Goal: Task Accomplishment & Management: Use online tool/utility

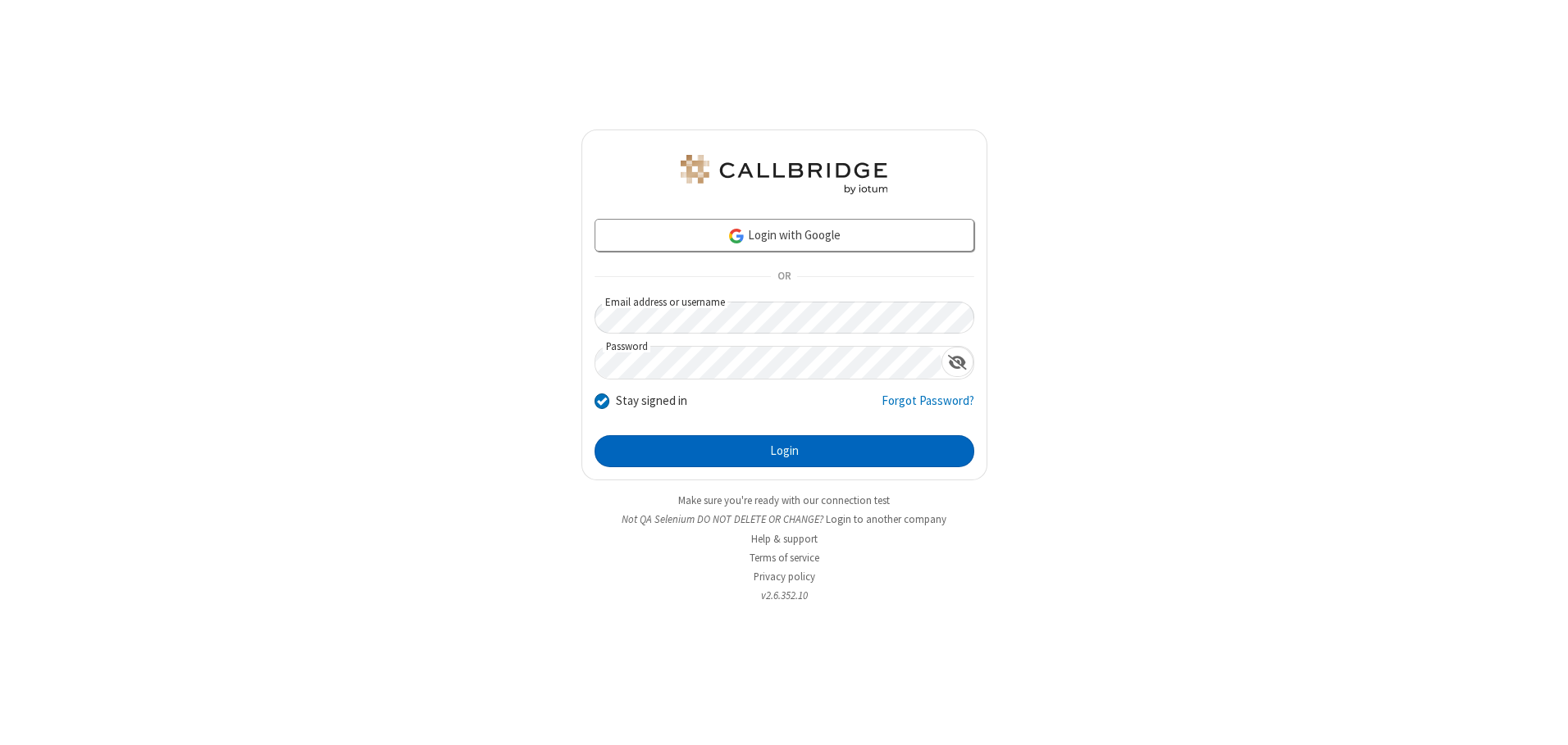
click at [784, 451] on button "Login" at bounding box center [784, 451] width 380 height 33
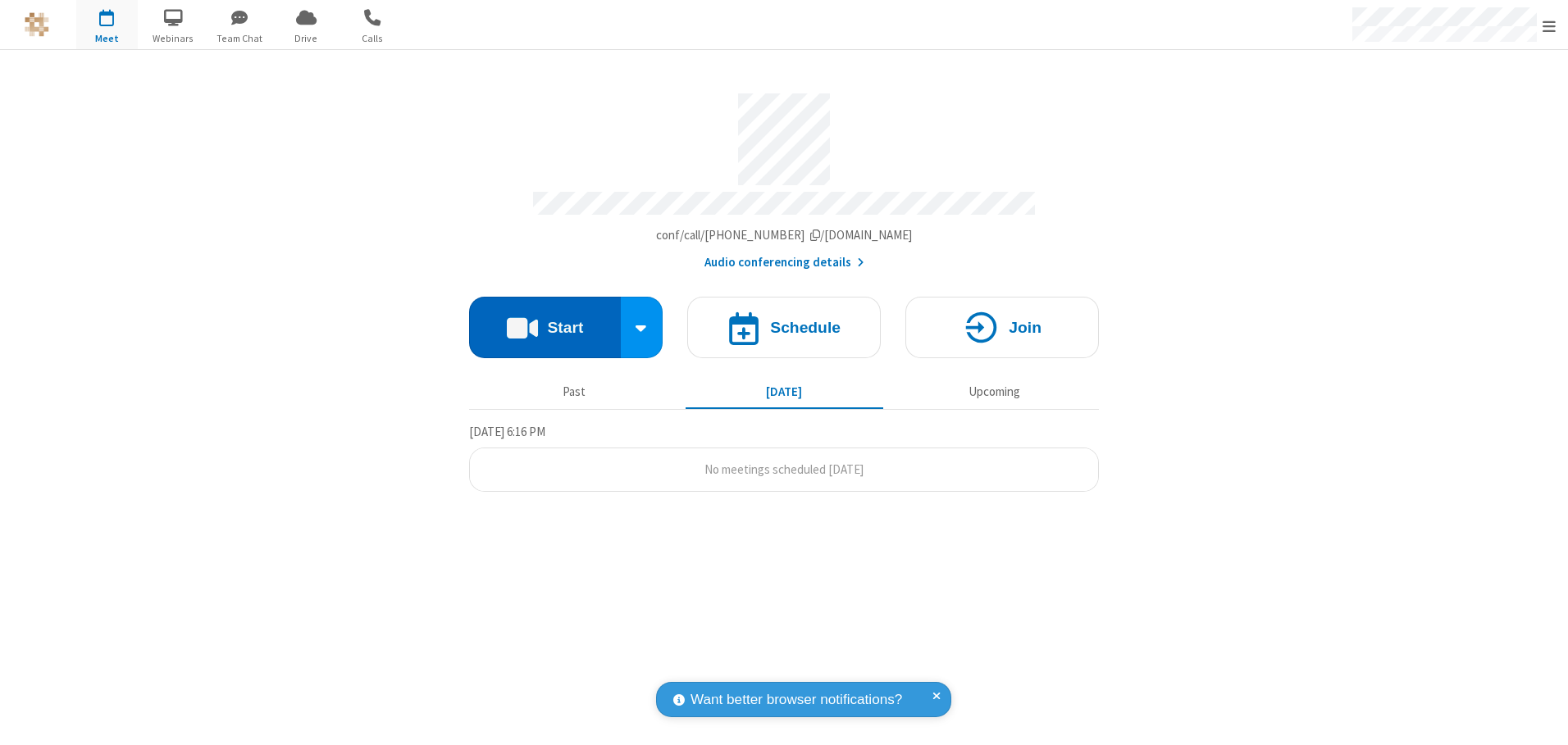
click at [544, 321] on button "Start" at bounding box center [544, 327] width 151 height 61
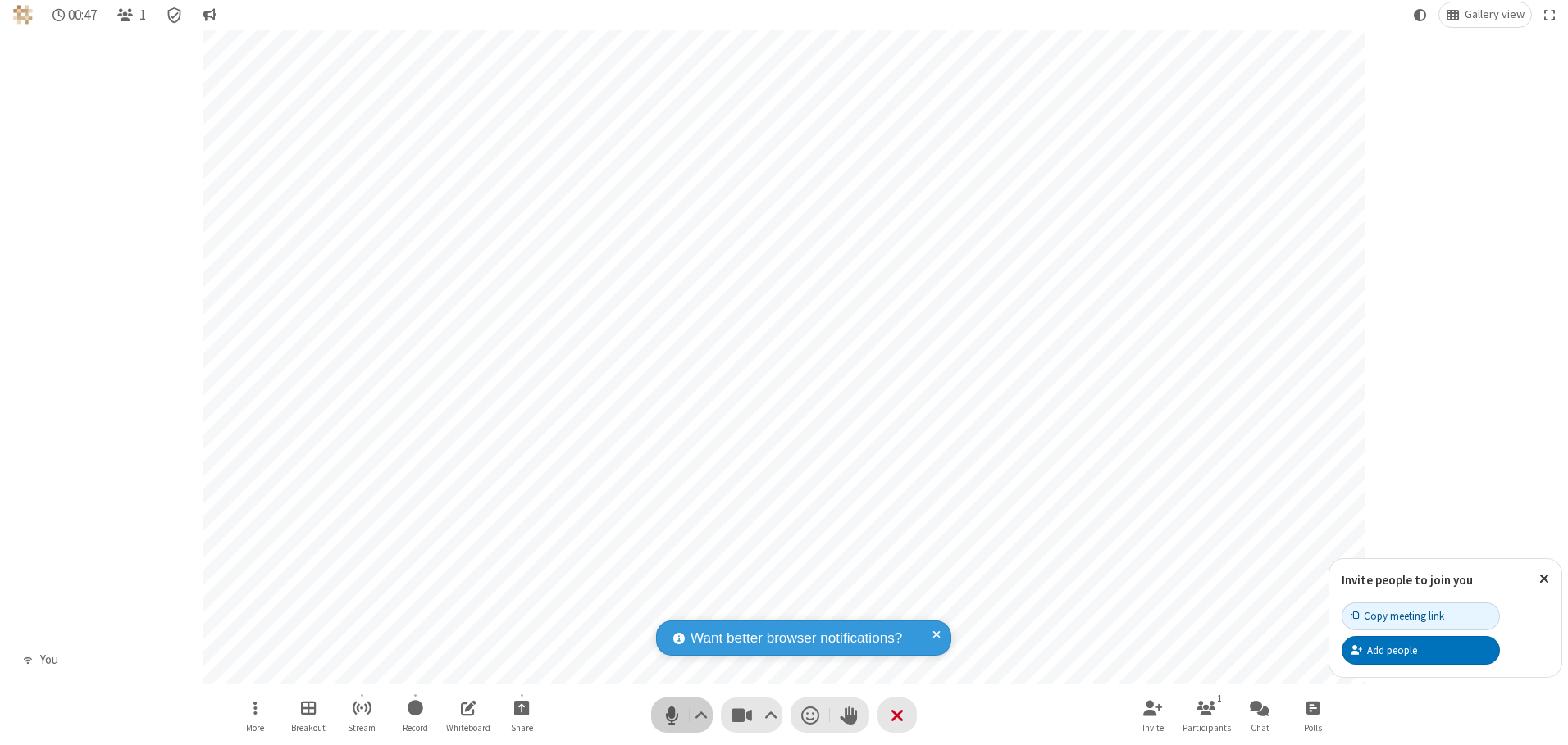
click at [671, 715] on span "Mute (Alt+A)" at bounding box center [671, 714] width 24 height 23
click at [671, 715] on span "Unmute (Alt+A)" at bounding box center [671, 714] width 24 height 23
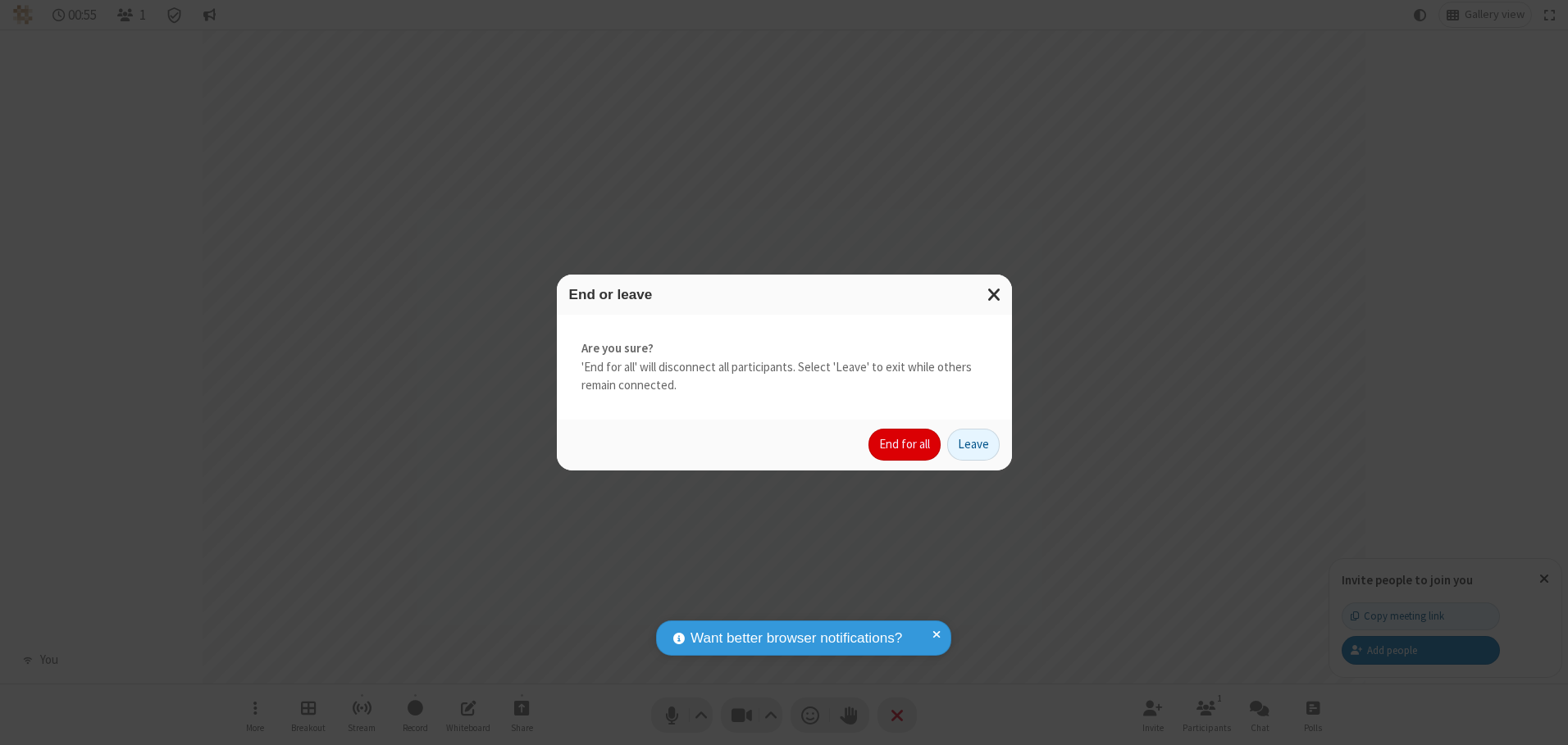
click at [905, 444] on button "End for all" at bounding box center [904, 444] width 72 height 33
